Goal: Transaction & Acquisition: Purchase product/service

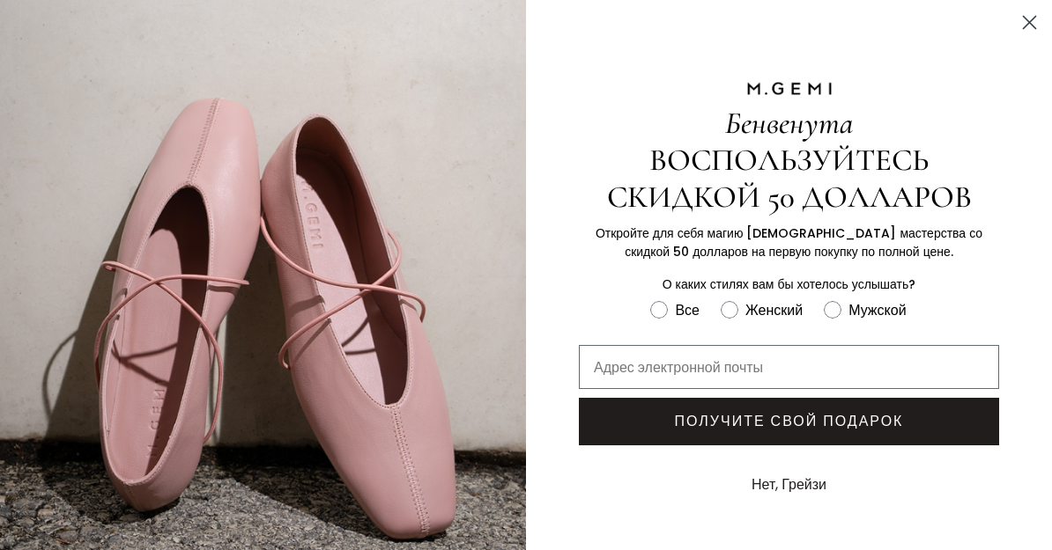
click at [1032, 27] on circle "Закрыть диалог" at bounding box center [1029, 22] width 29 height 29
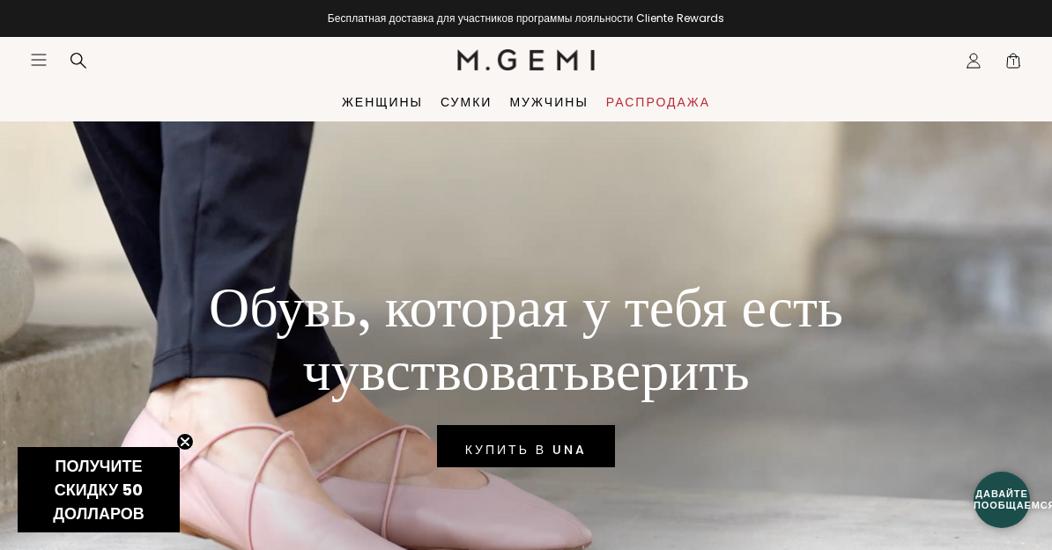
click at [464, 97] on font "Сумки" at bounding box center [465, 102] width 51 height 18
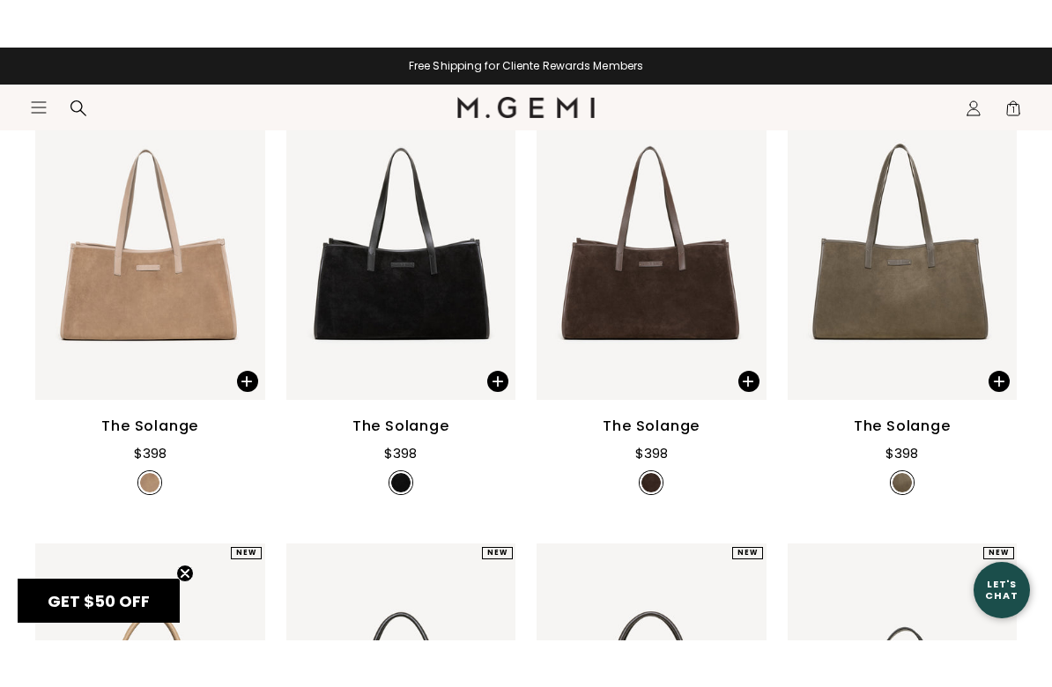
scroll to position [789, 0]
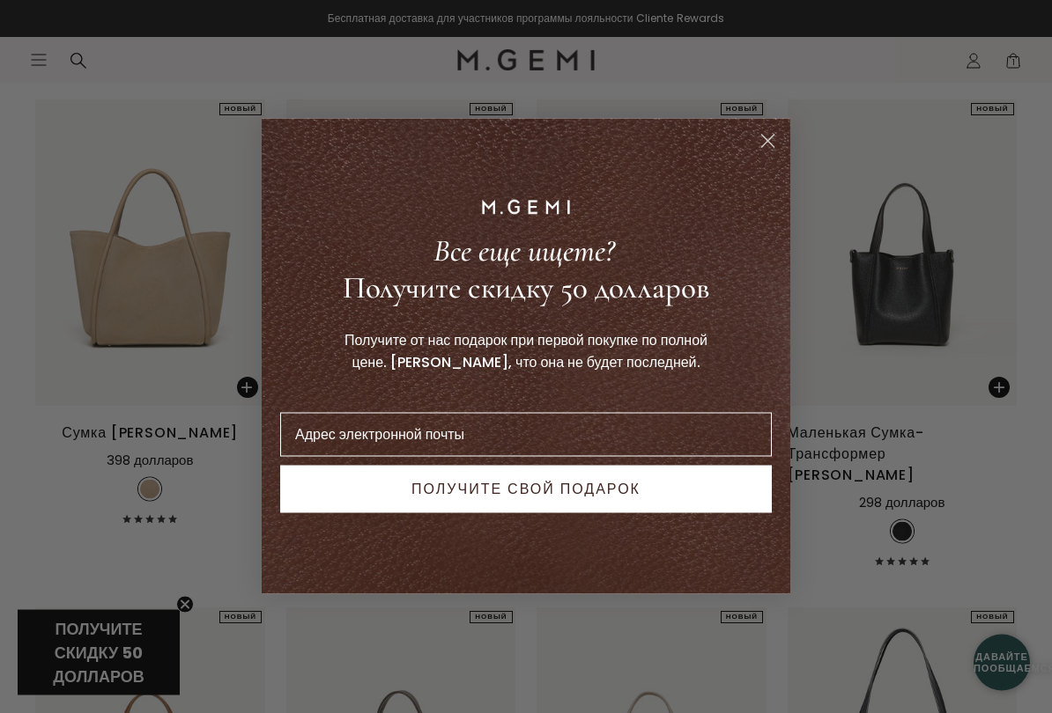
click at [763, 146] on icon "Закрыть диалог" at bounding box center [768, 142] width 12 height 12
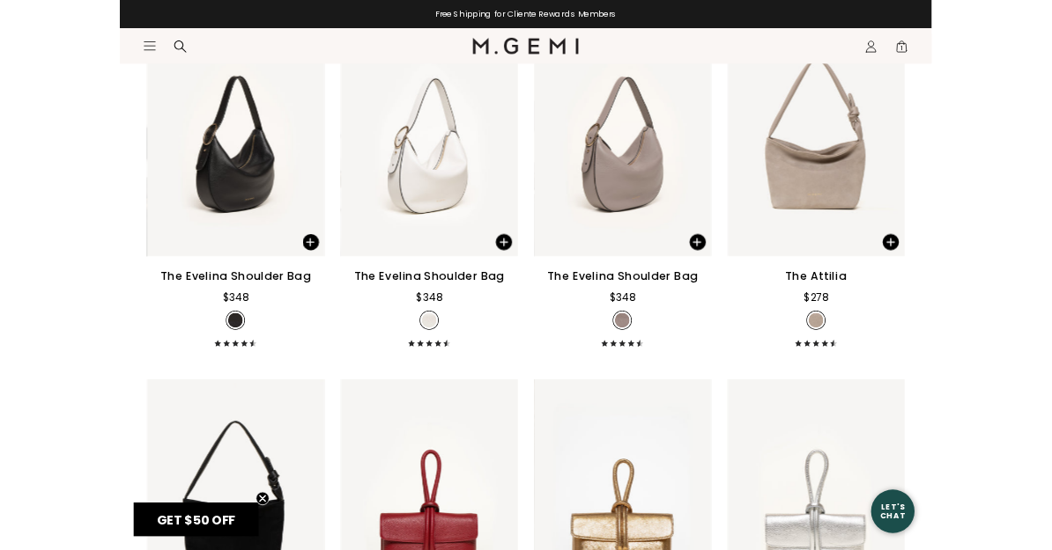
scroll to position [2772, 0]
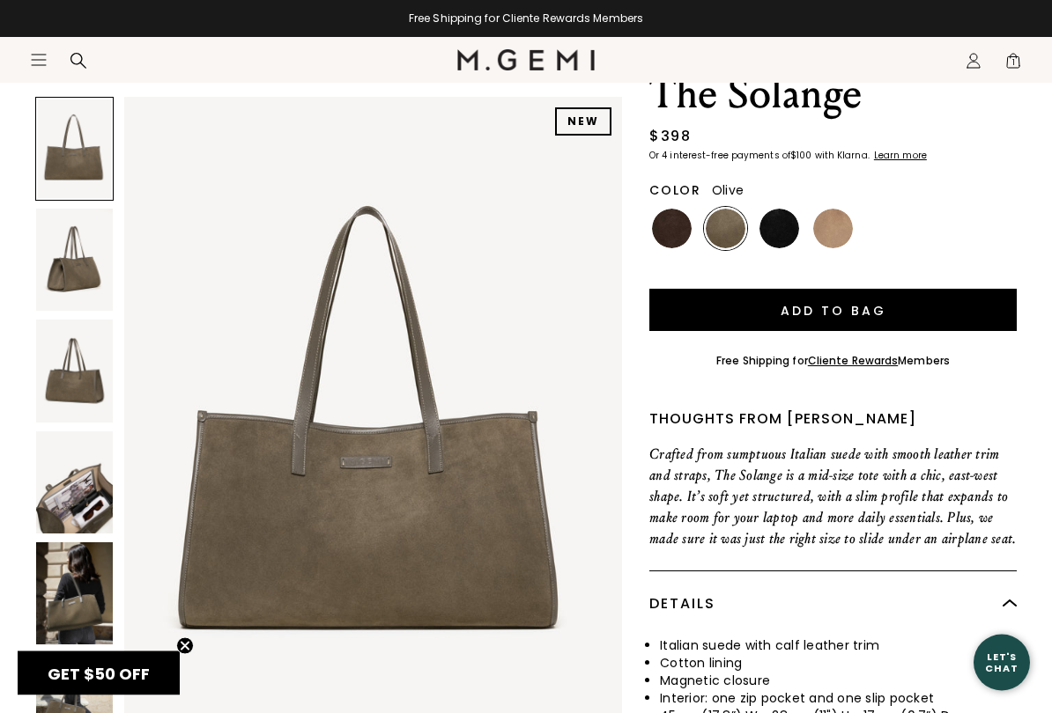
scroll to position [128, 0]
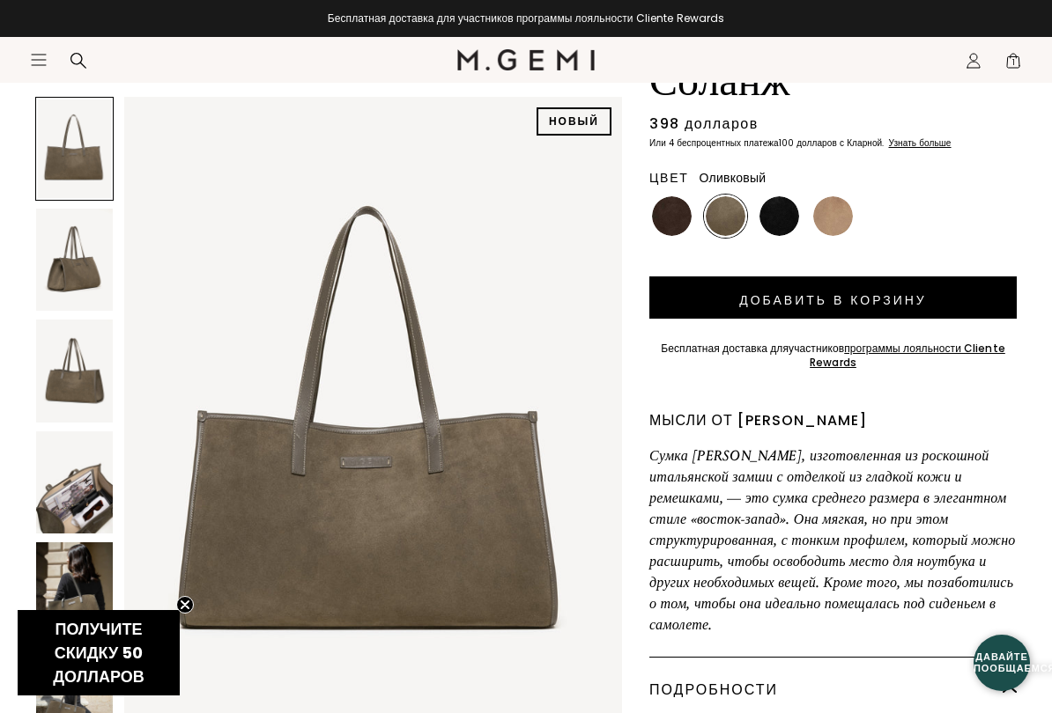
click at [88, 501] on img at bounding box center [74, 483] width 77 height 102
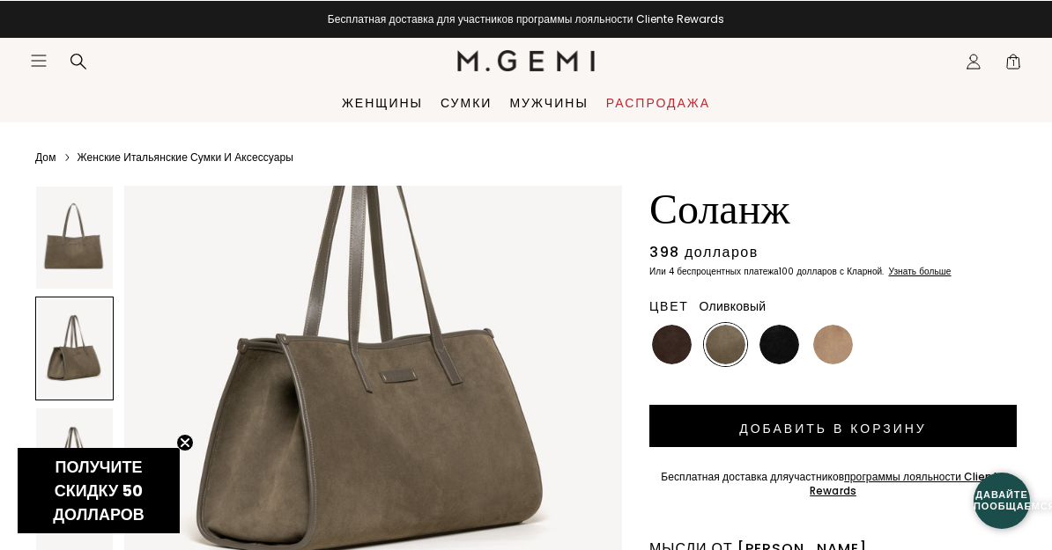
scroll to position [849, 0]
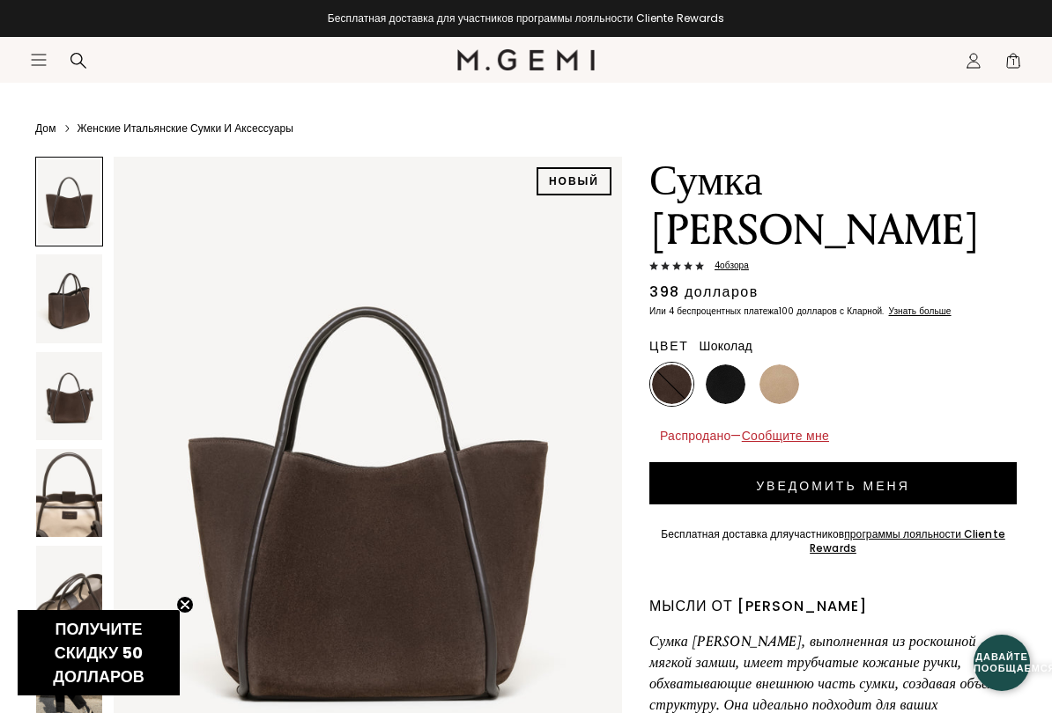
scroll to position [27, 0]
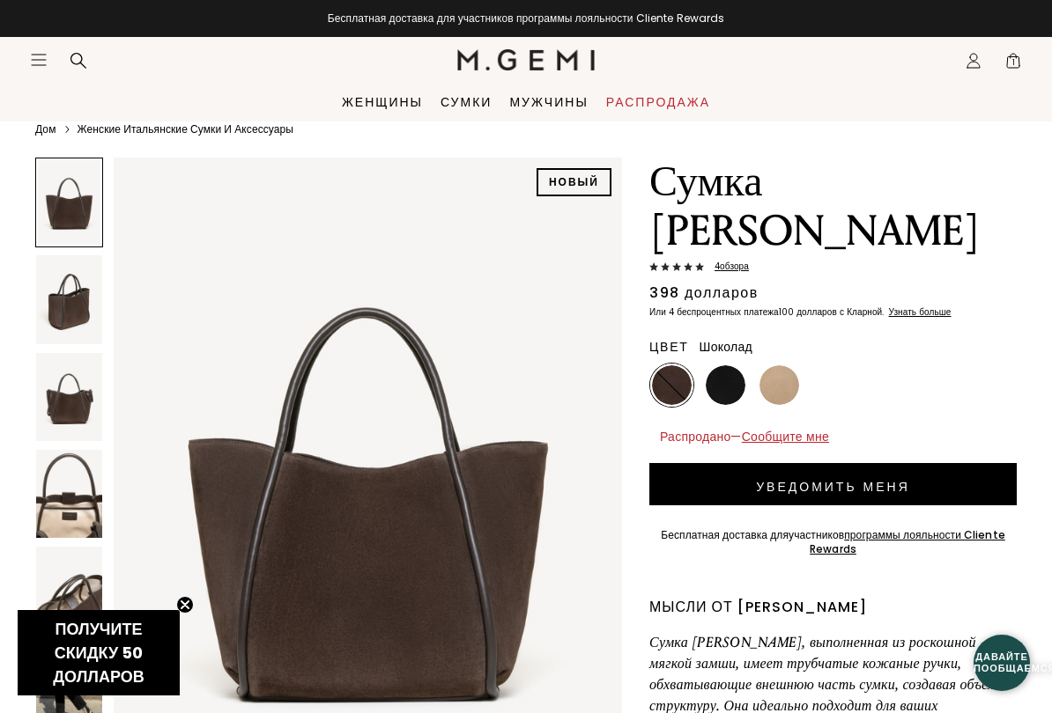
click at [73, 523] on img at bounding box center [69, 494] width 66 height 88
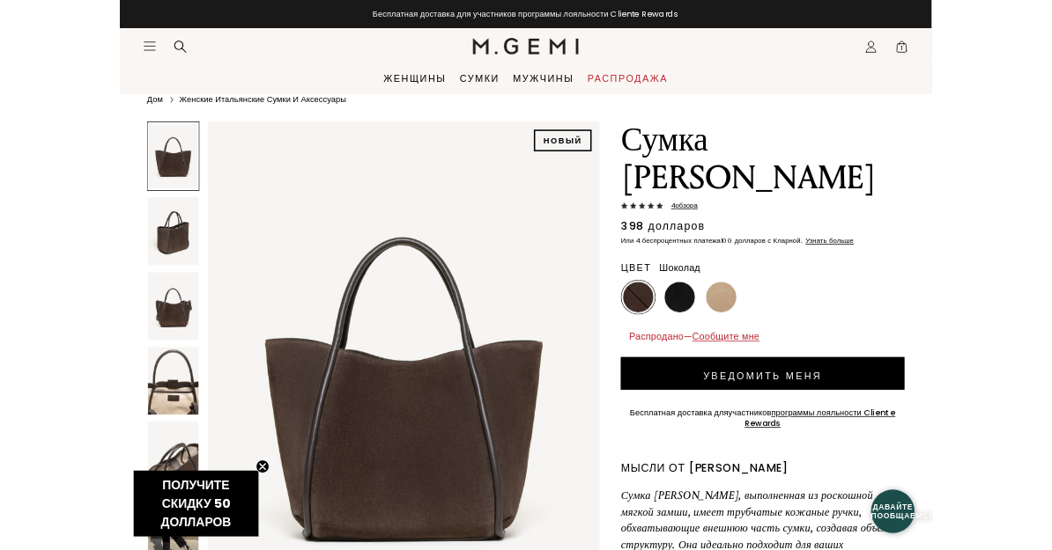
scroll to position [0, 0]
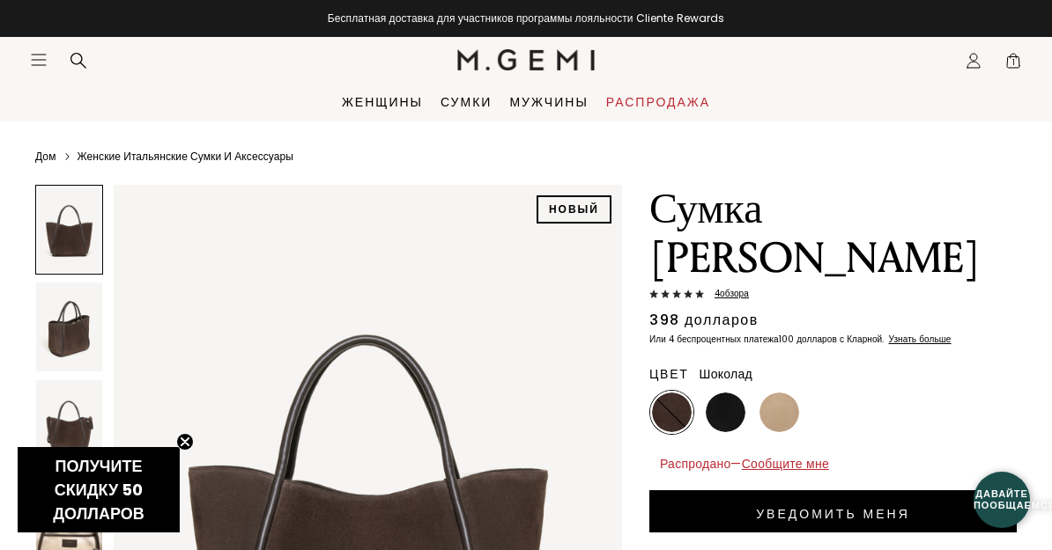
click at [182, 442] on icon "Закрыть тизер" at bounding box center [184, 442] width 7 height 7
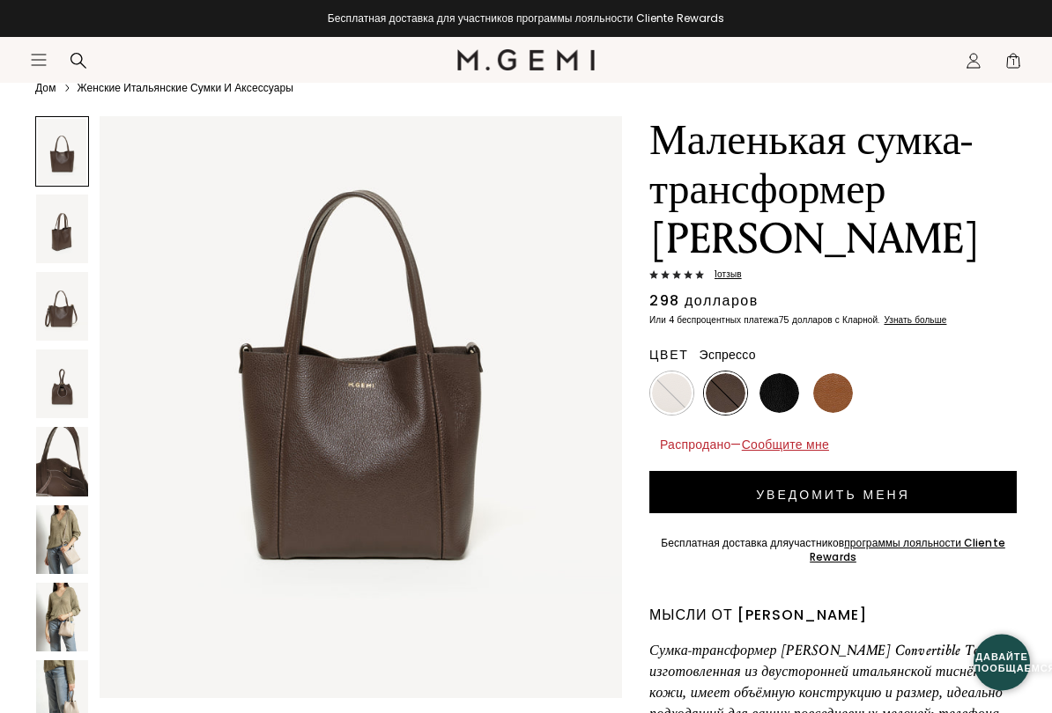
scroll to position [69, 0]
click at [69, 474] on img at bounding box center [62, 461] width 52 height 69
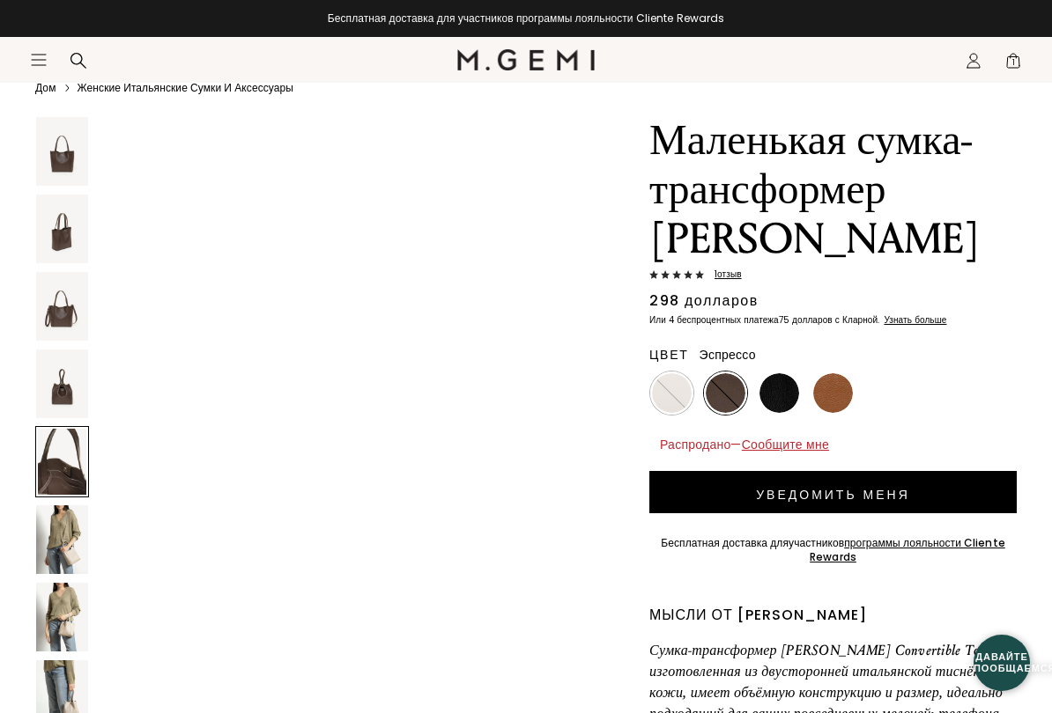
scroll to position [2858, 0]
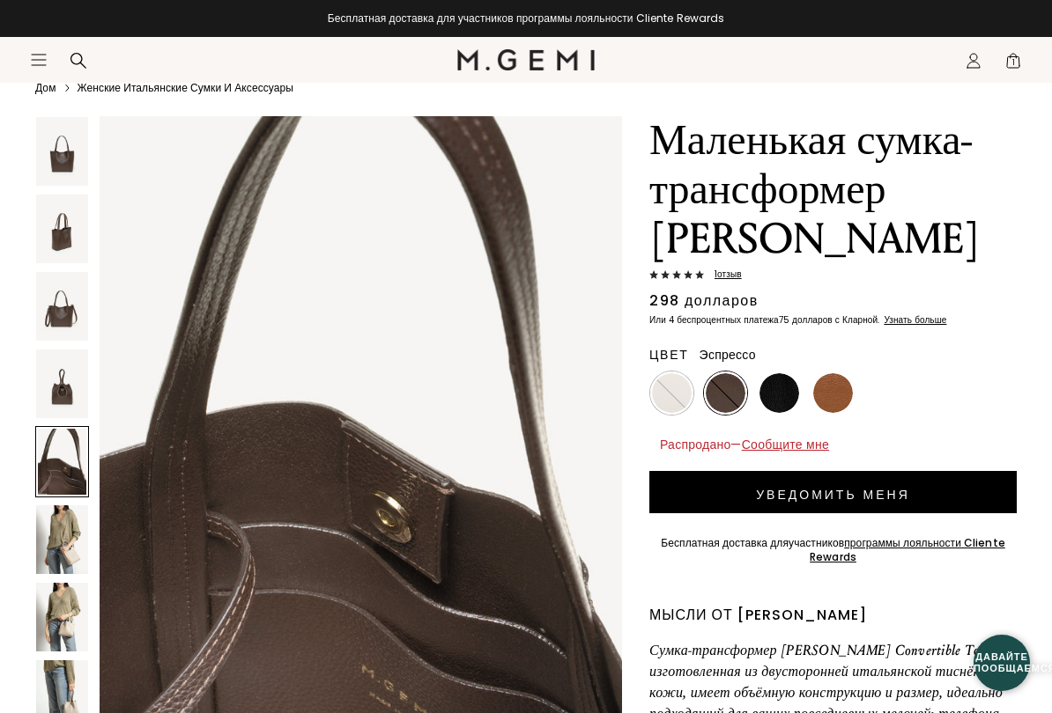
click at [61, 316] on img at bounding box center [62, 306] width 52 height 69
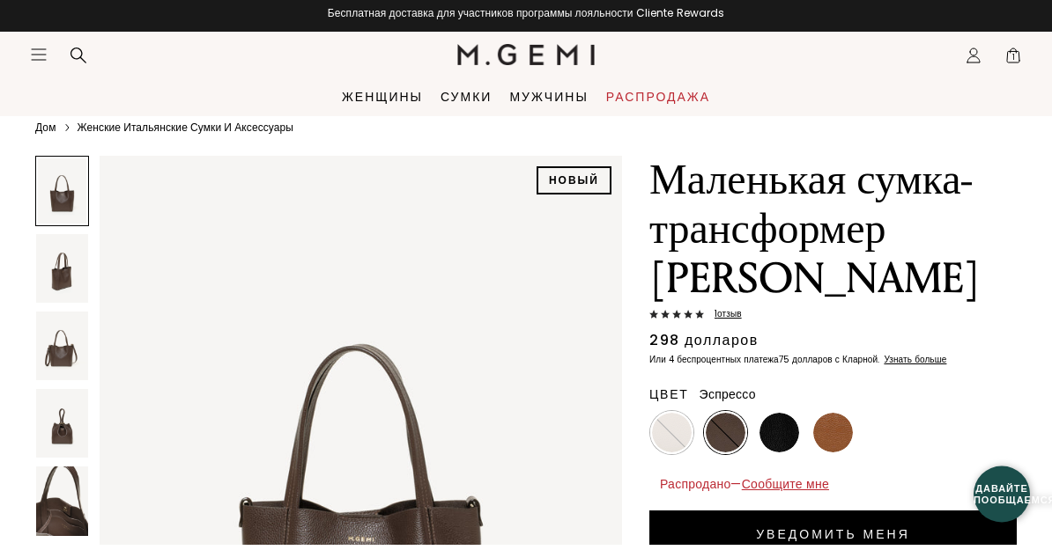
scroll to position [0, 0]
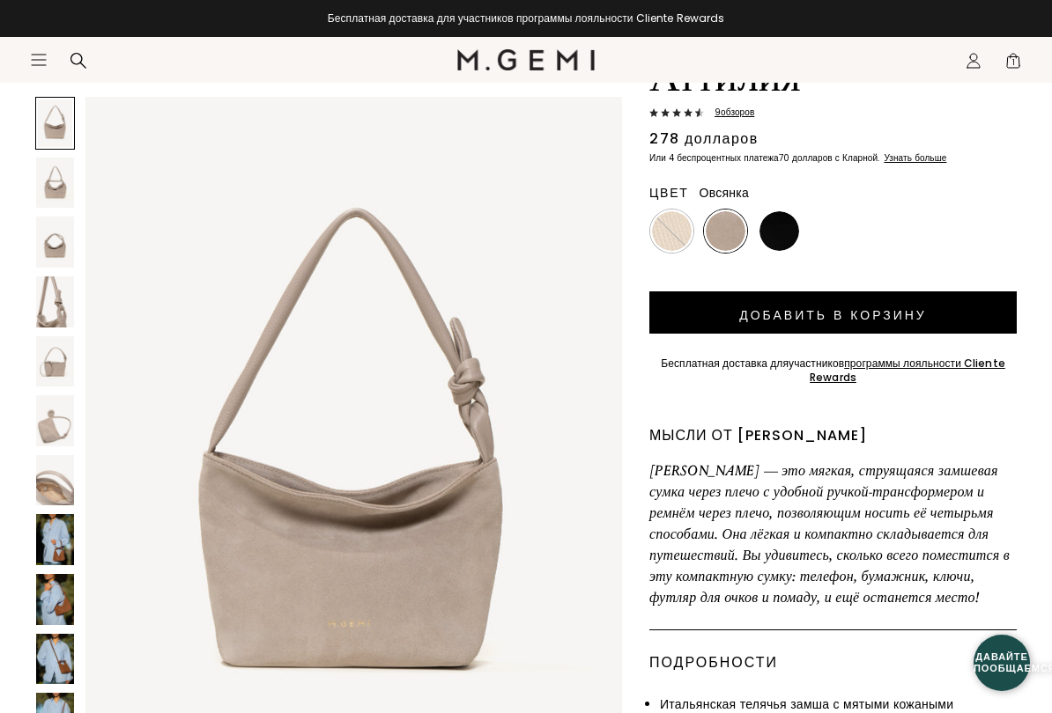
scroll to position [136, 0]
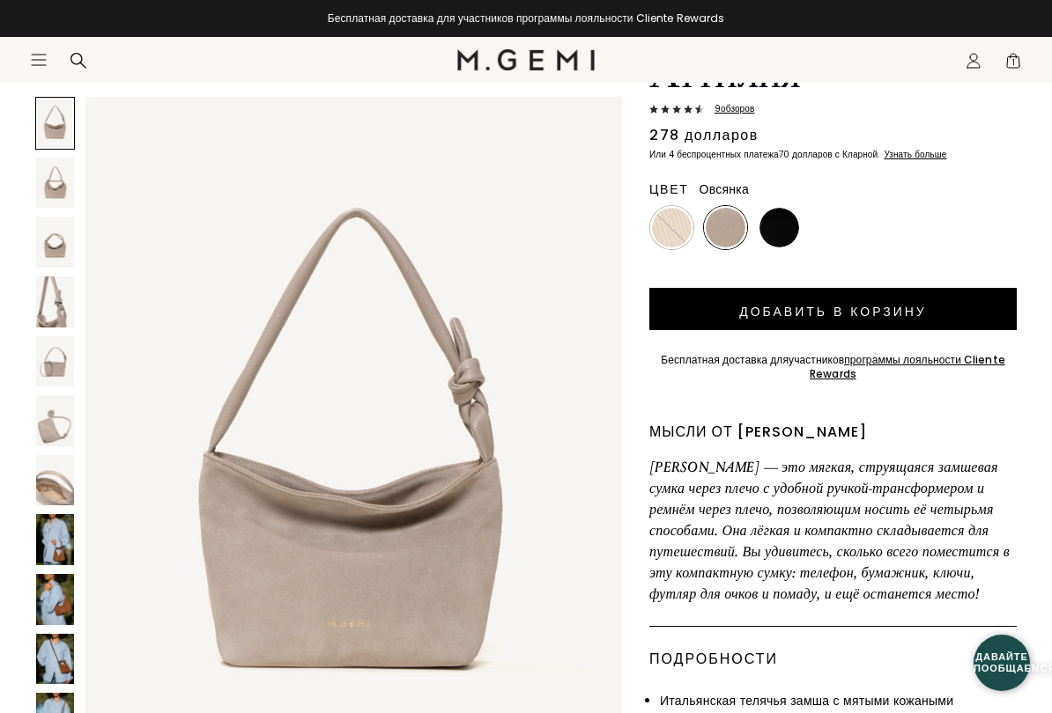
click at [60, 592] on img at bounding box center [55, 599] width 38 height 51
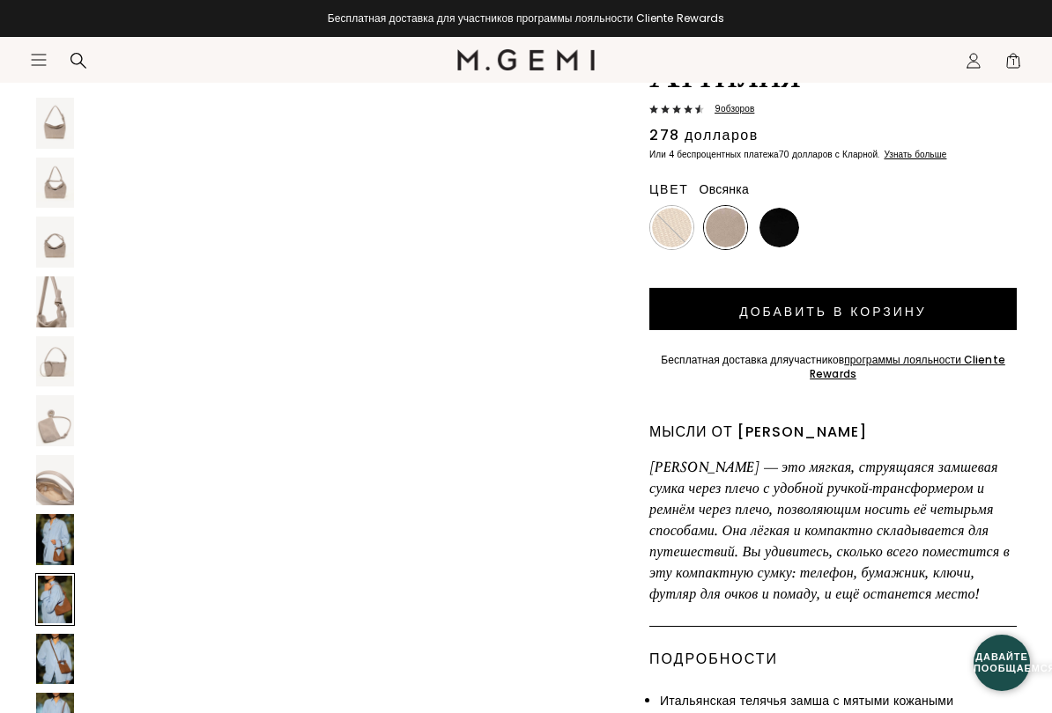
scroll to position [5861, 0]
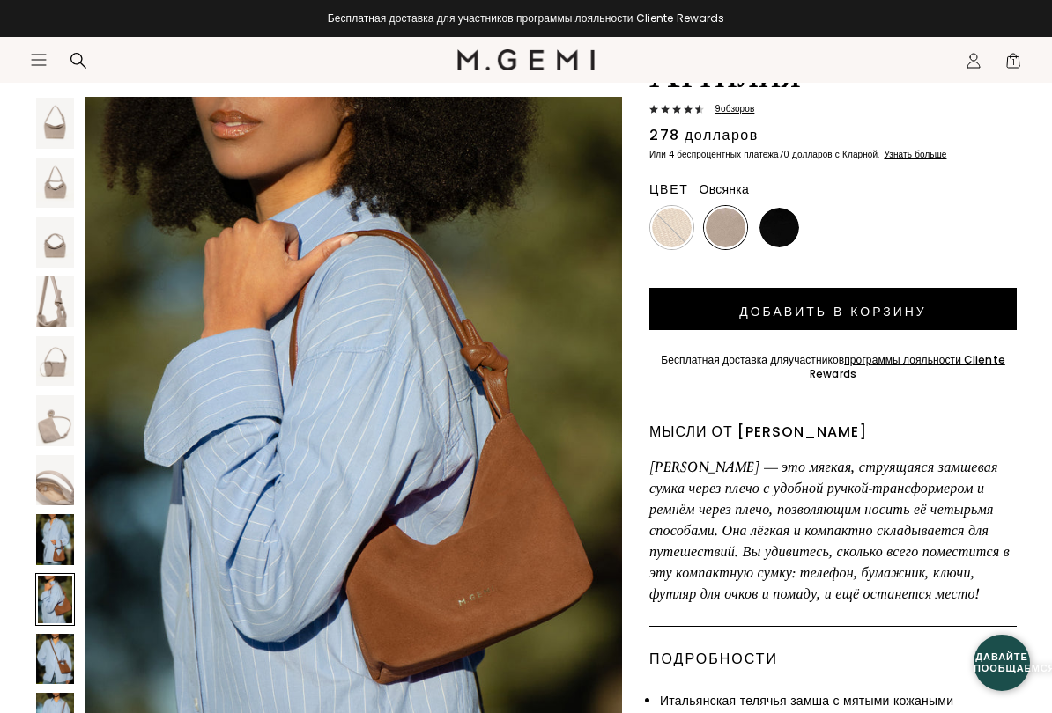
click at [63, 592] on div at bounding box center [55, 599] width 40 height 53
click at [73, 244] on img at bounding box center [55, 242] width 38 height 51
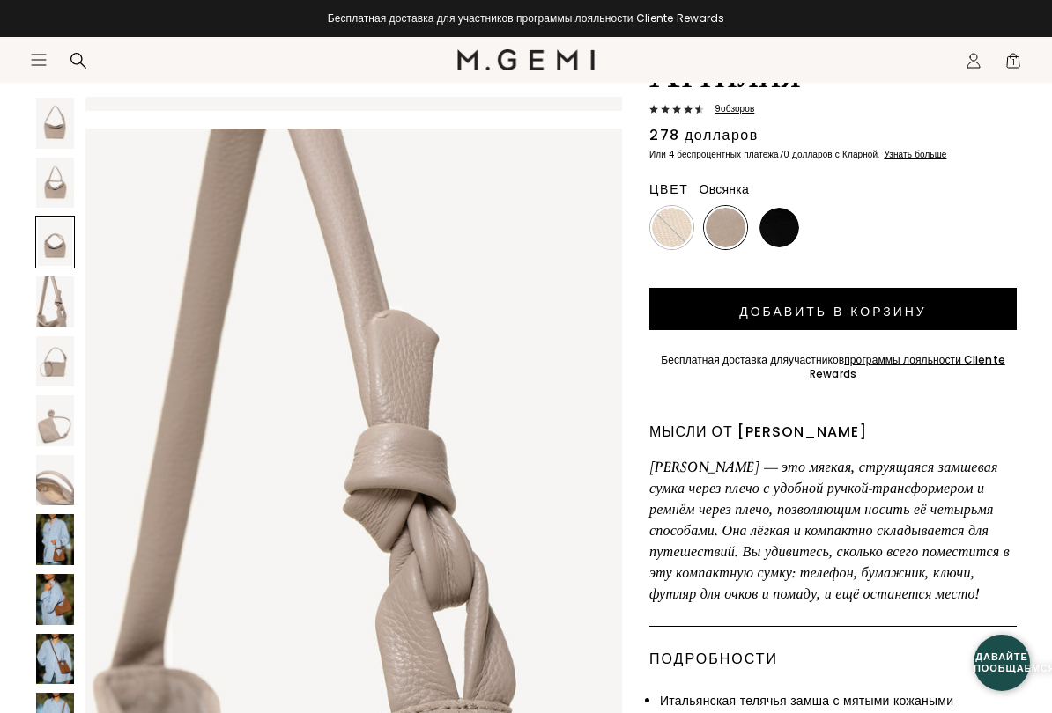
scroll to position [1465, 0]
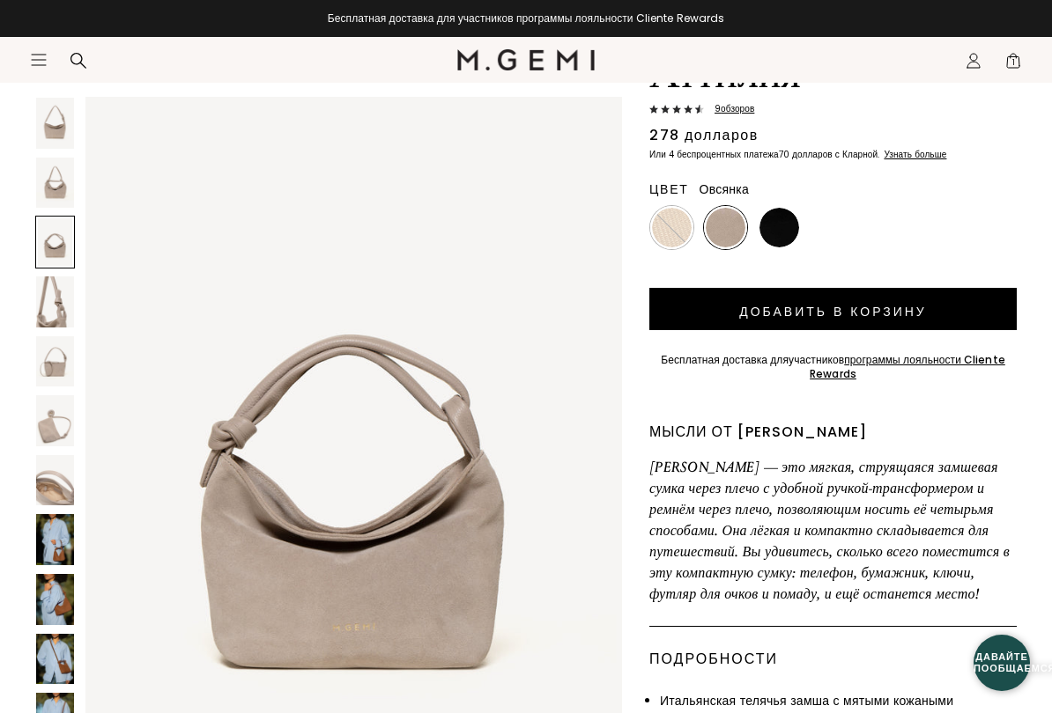
click at [61, 370] on img at bounding box center [55, 361] width 38 height 51
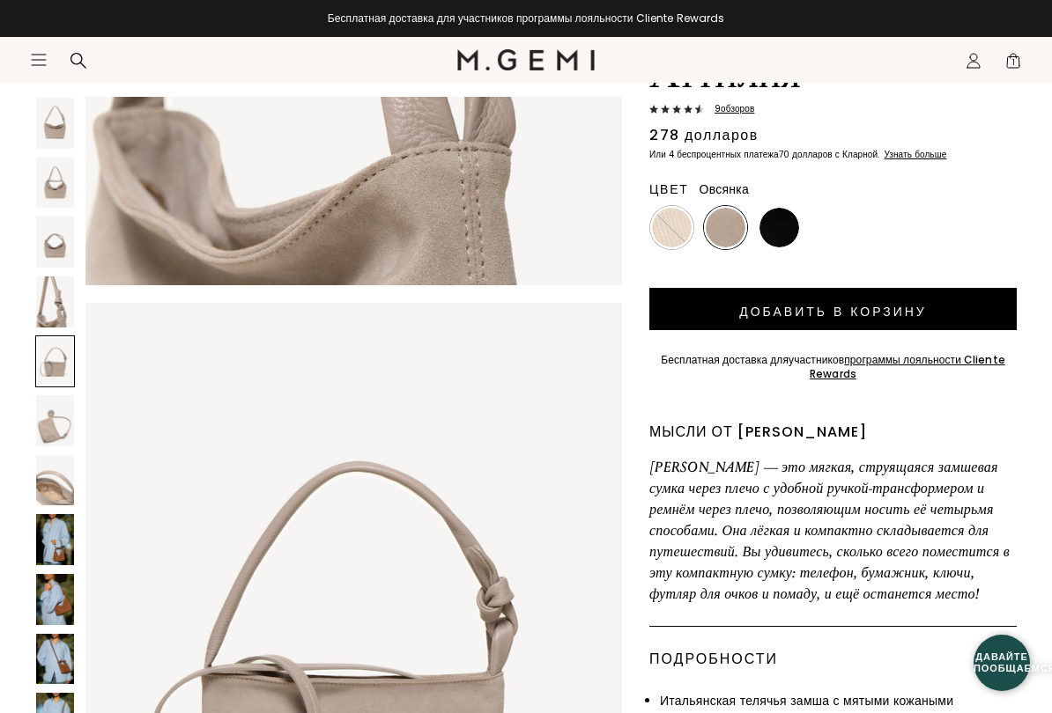
scroll to position [2930, 0]
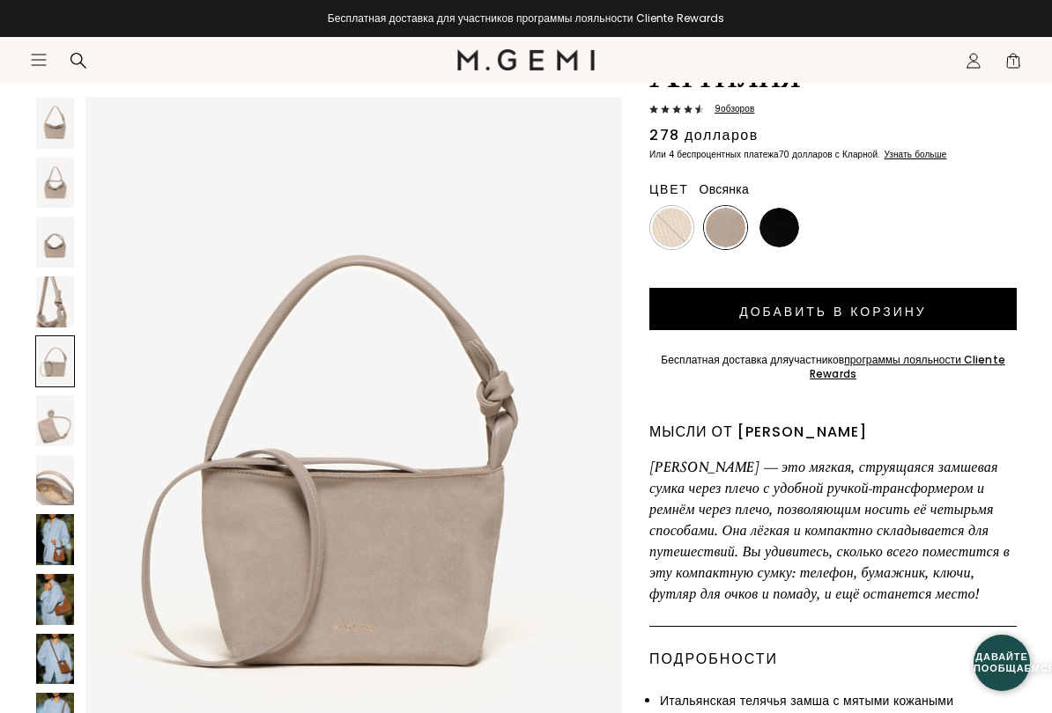
click at [60, 433] on img at bounding box center [55, 420] width 38 height 51
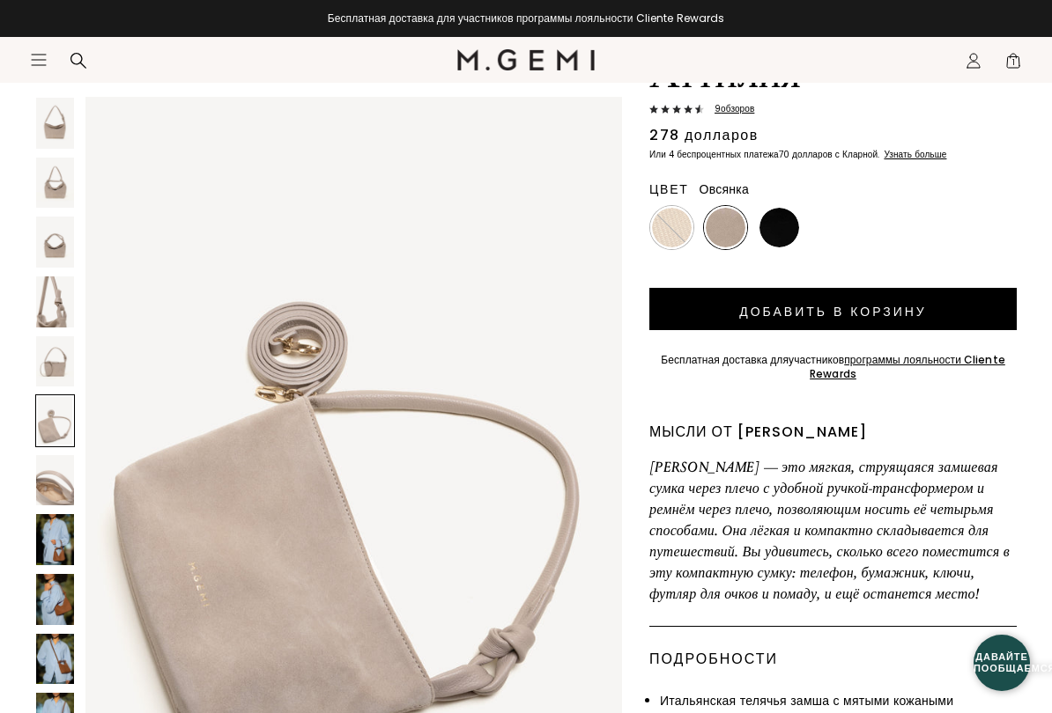
scroll to position [3663, 0]
click at [63, 494] on img at bounding box center [55, 480] width 38 height 51
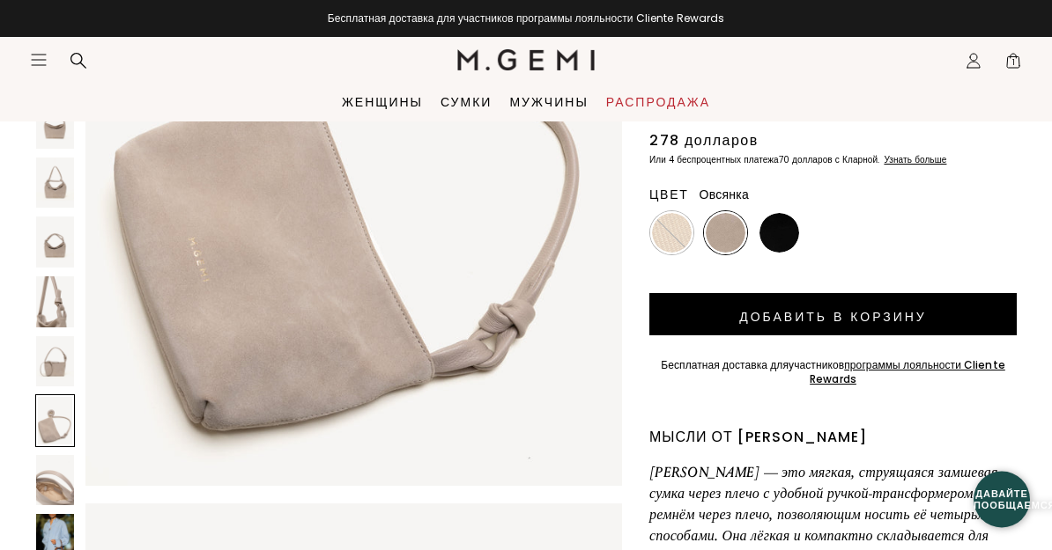
scroll to position [0, 0]
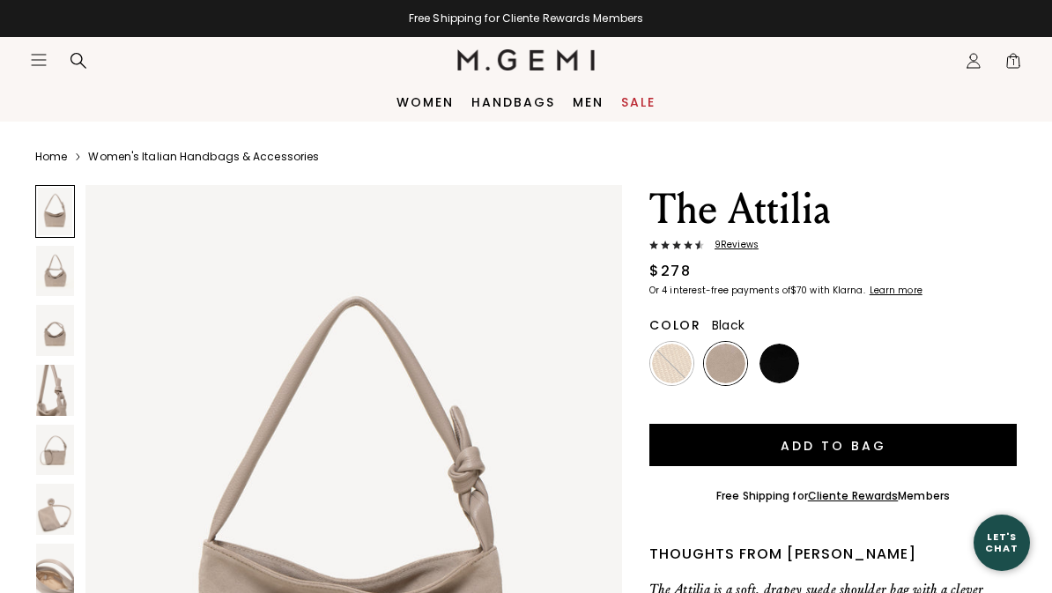
click at [769, 363] on img at bounding box center [779, 364] width 40 height 40
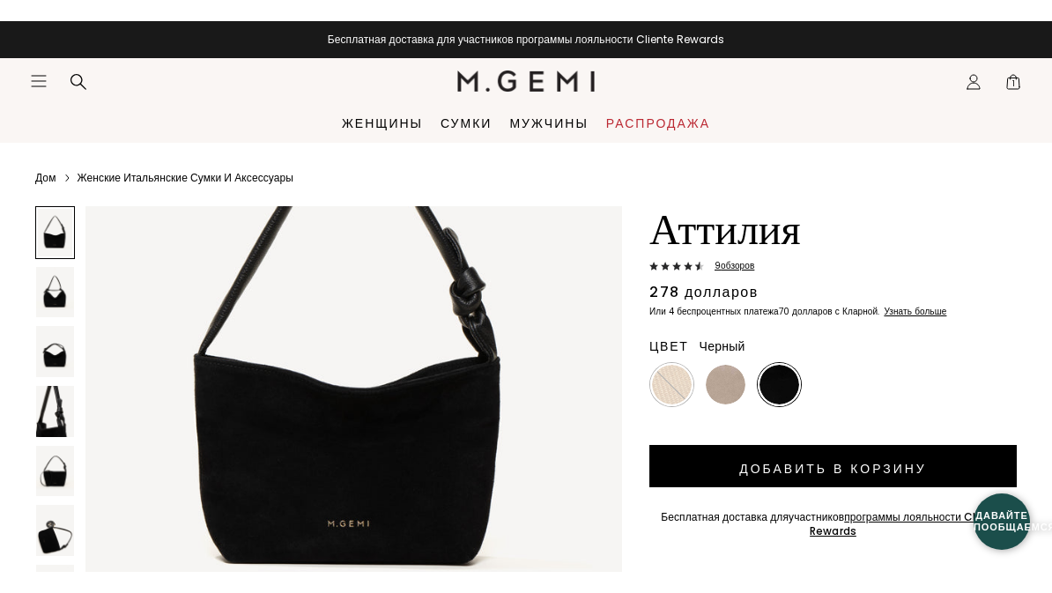
scroll to position [217, 0]
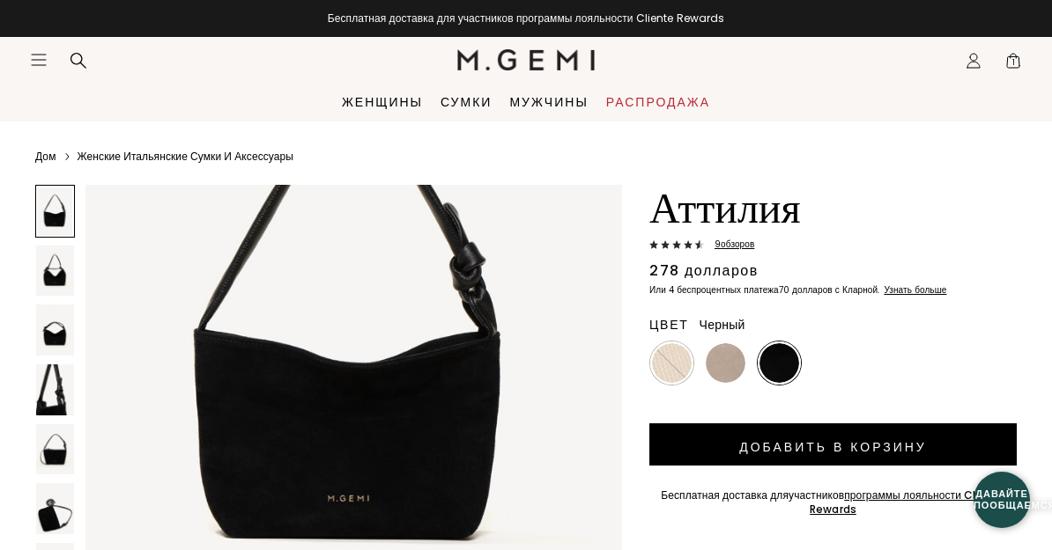
click at [729, 362] on img at bounding box center [726, 364] width 40 height 40
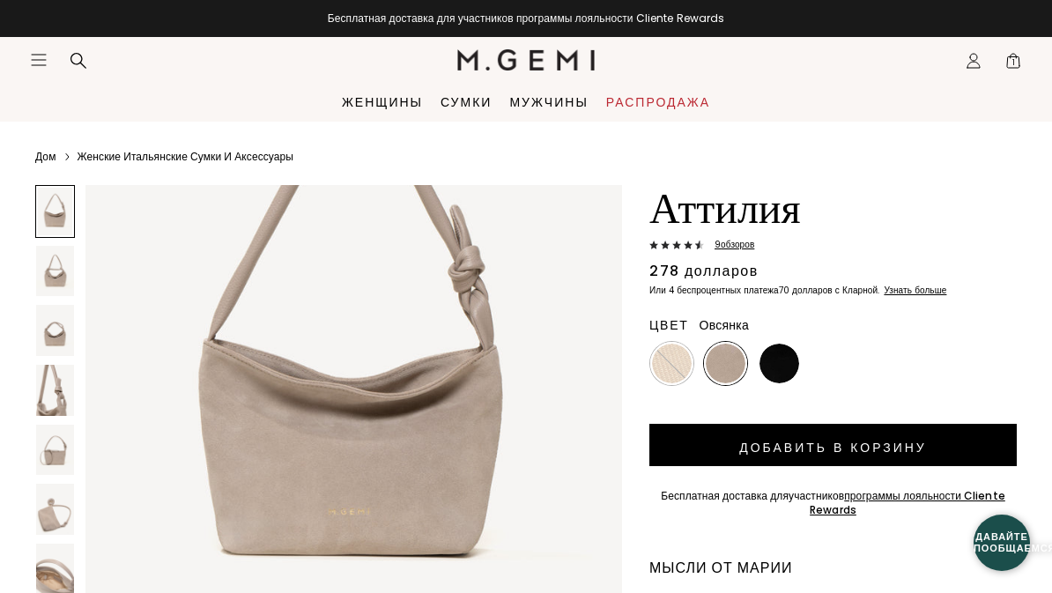
scroll to position [208, 0]
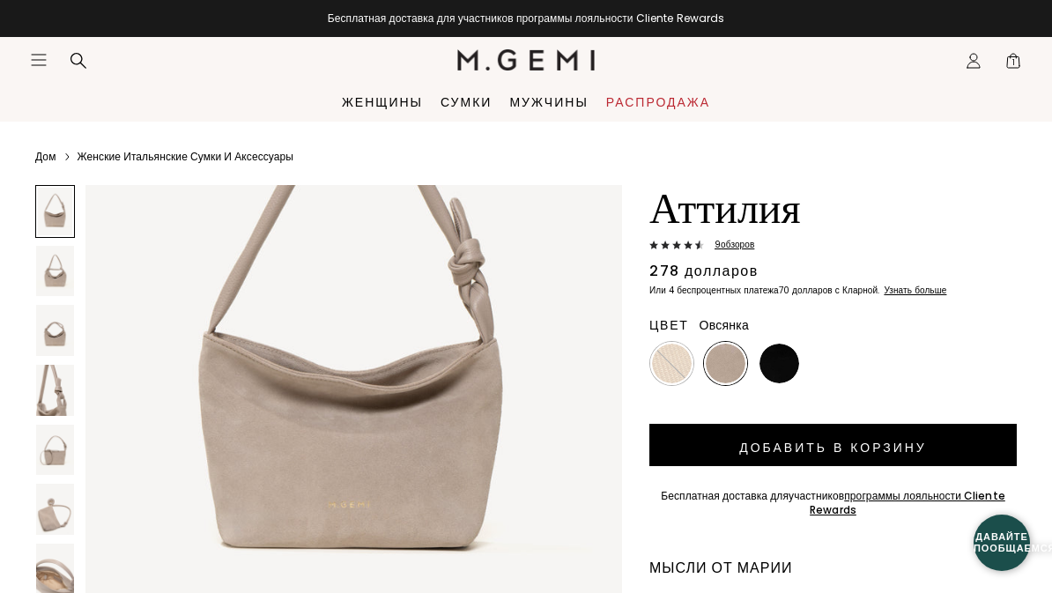
click at [956, 445] on button "Добавить в корзину" at bounding box center [832, 445] width 367 height 42
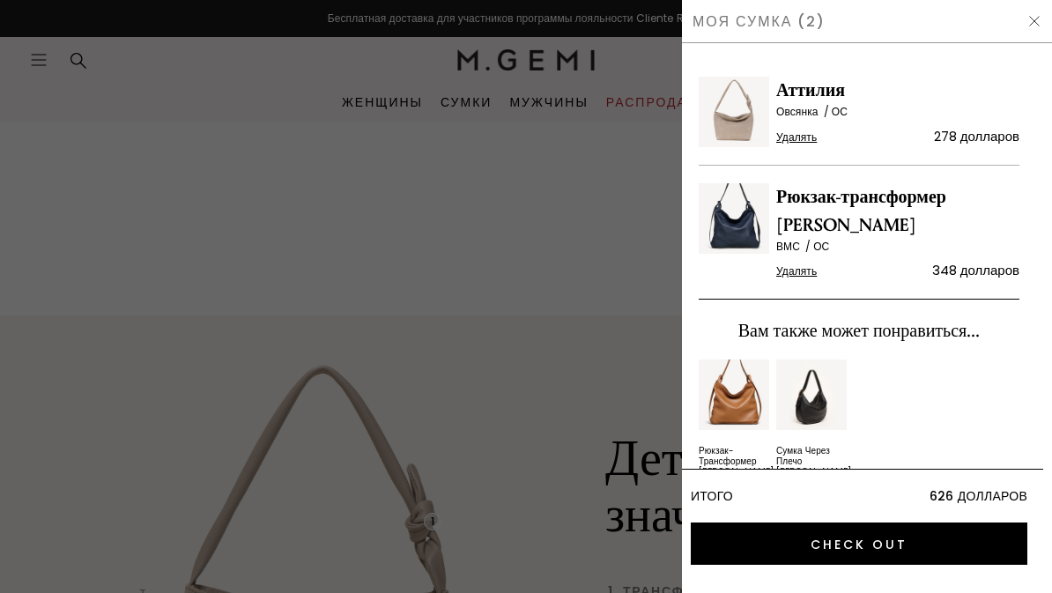
click at [734, 232] on img at bounding box center [733, 218] width 70 height 70
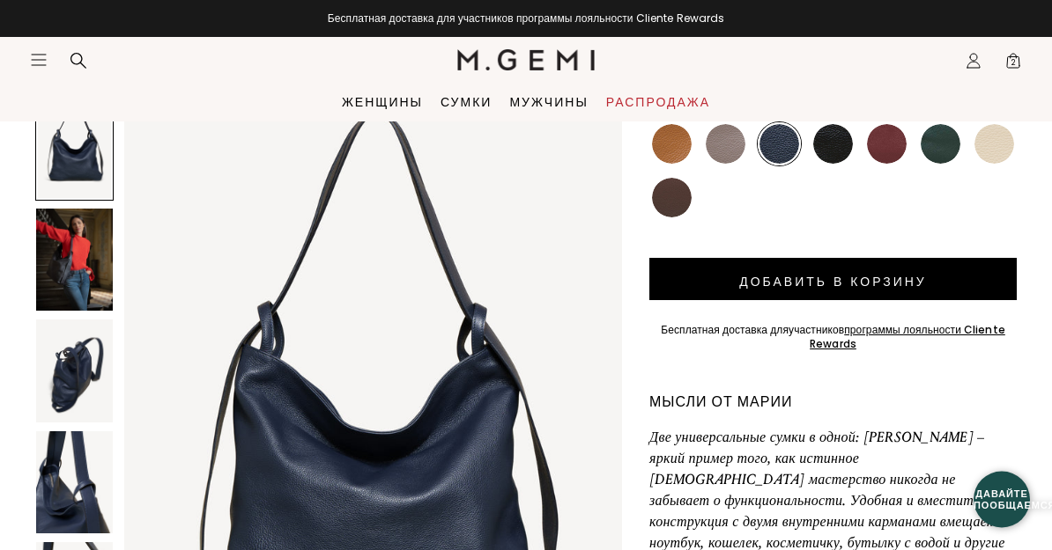
scroll to position [287, 0]
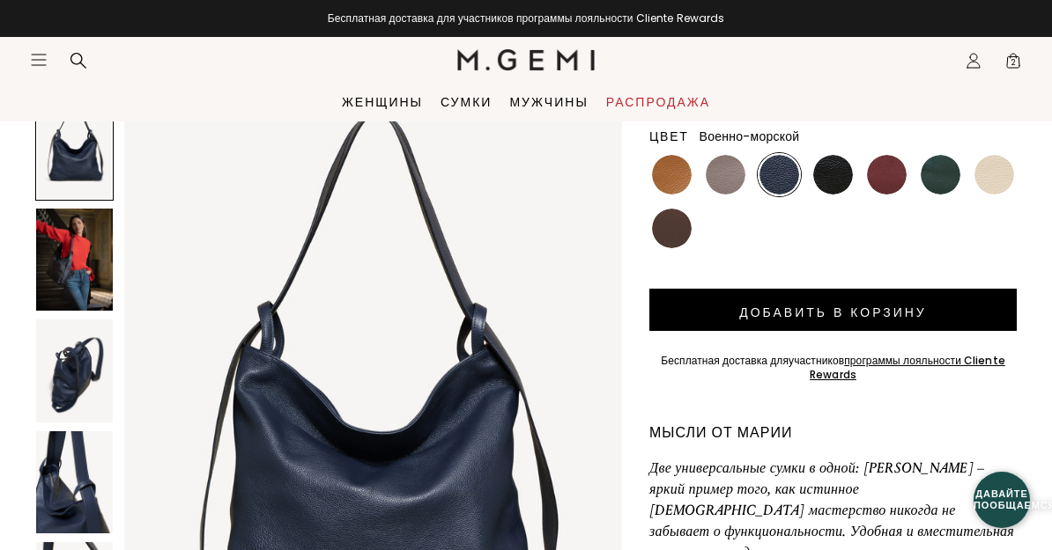
click at [1009, 60] on span "2" at bounding box center [1013, 64] width 18 height 18
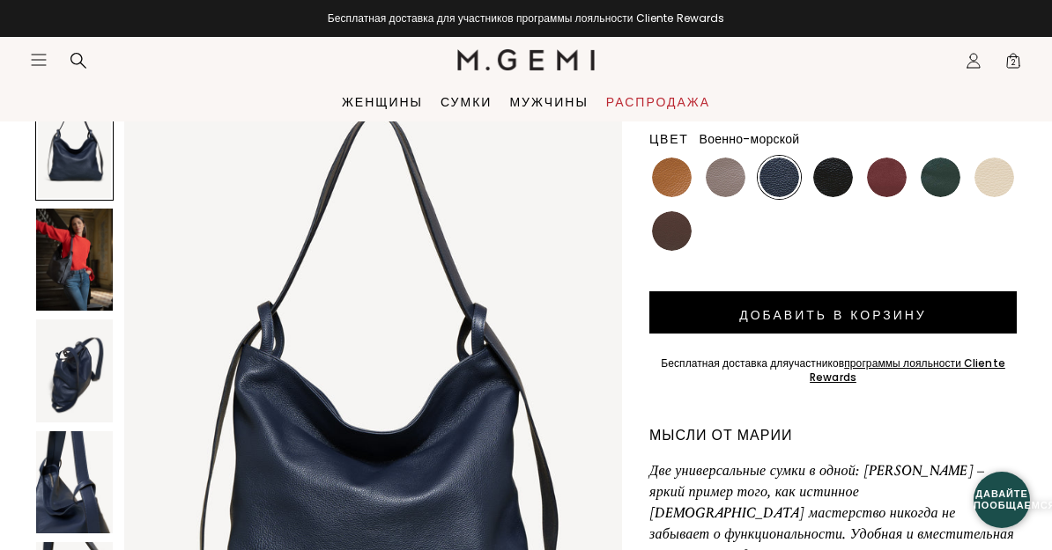
scroll to position [0, 0]
